Goal: Information Seeking & Learning: Learn about a topic

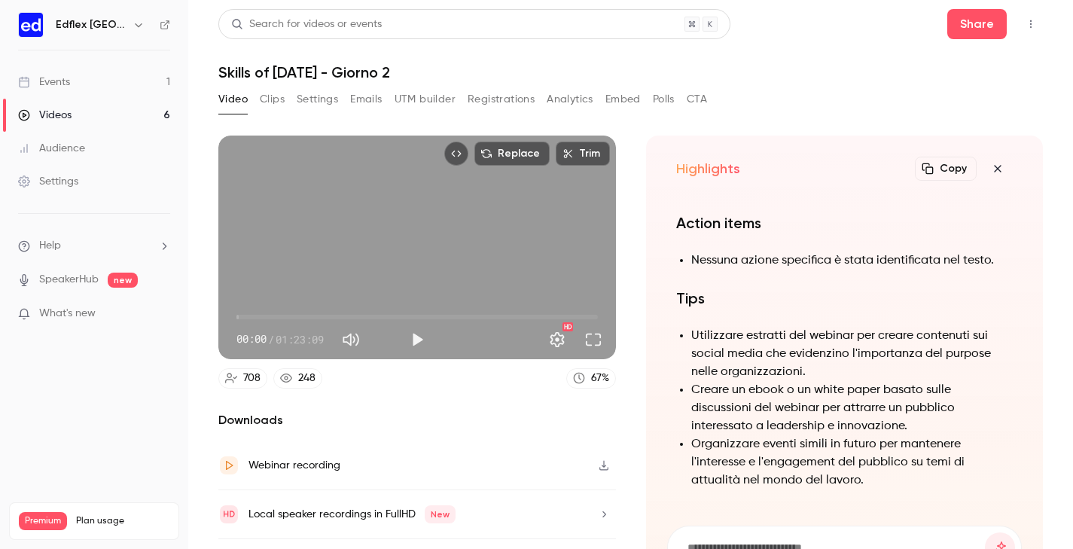
scroll to position [-679, 0]
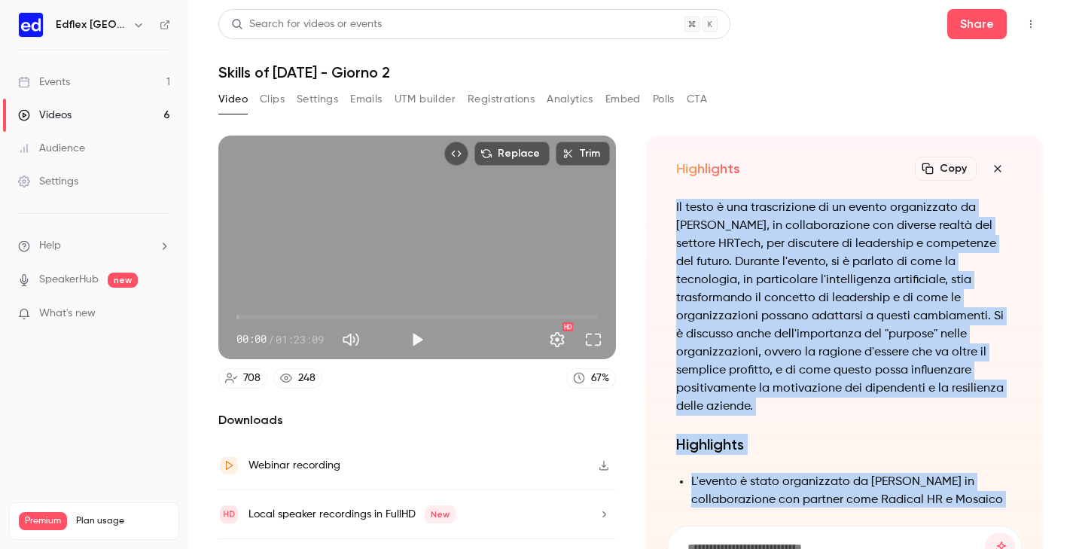
click at [76, 89] on link "Events 1" at bounding box center [94, 82] width 188 height 33
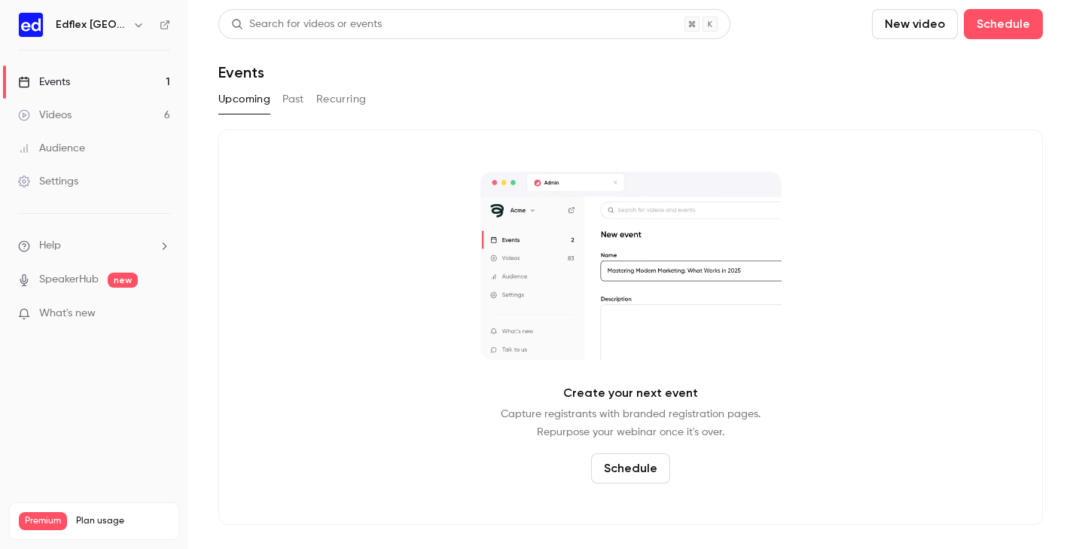
click at [291, 96] on button "Past" at bounding box center [293, 99] width 22 height 24
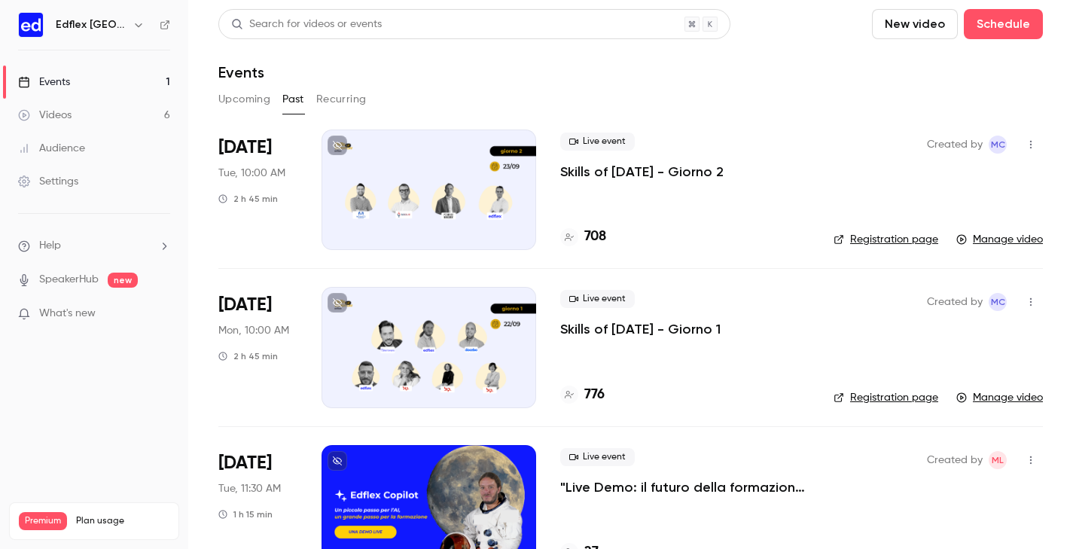
click at [478, 342] on div at bounding box center [429, 347] width 215 height 121
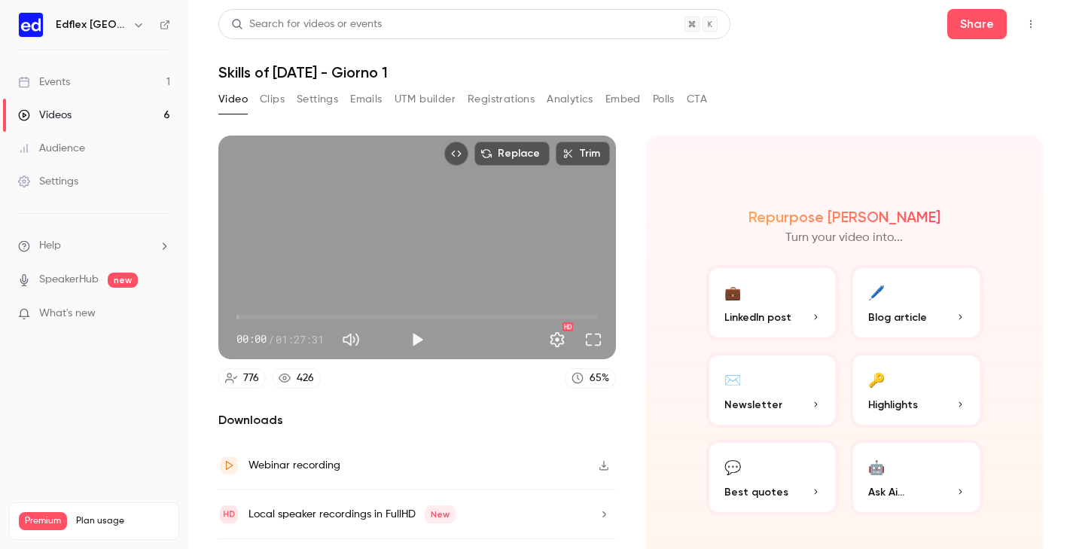
click at [374, 100] on button "Emails" at bounding box center [366, 99] width 32 height 24
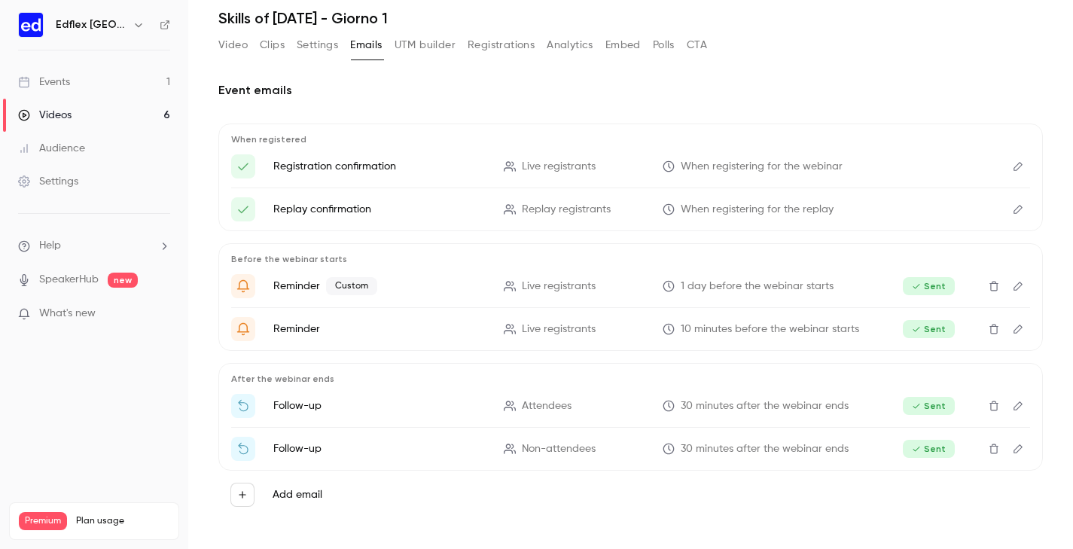
scroll to position [54, 0]
click at [240, 47] on button "Video" at bounding box center [232, 45] width 29 height 24
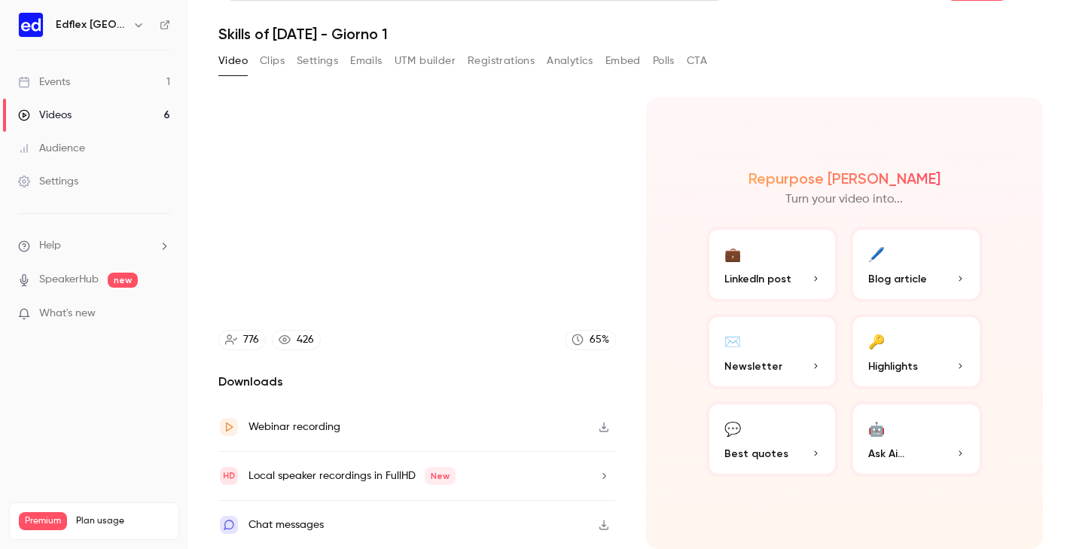
scroll to position [52, 0]
